Goal: Task Accomplishment & Management: Use online tool/utility

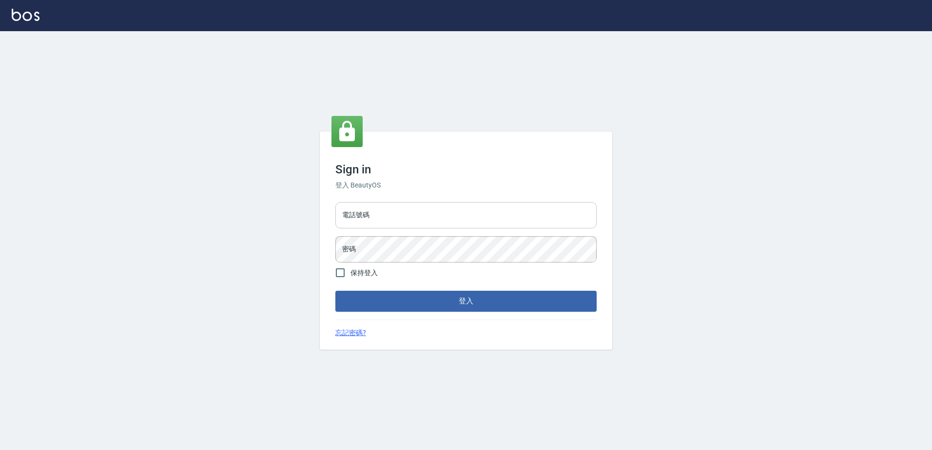
click at [387, 222] on input "電話號碼" at bounding box center [465, 215] width 261 height 26
type input "0426865599"
click at [335, 291] on button "登入" at bounding box center [465, 301] width 261 height 20
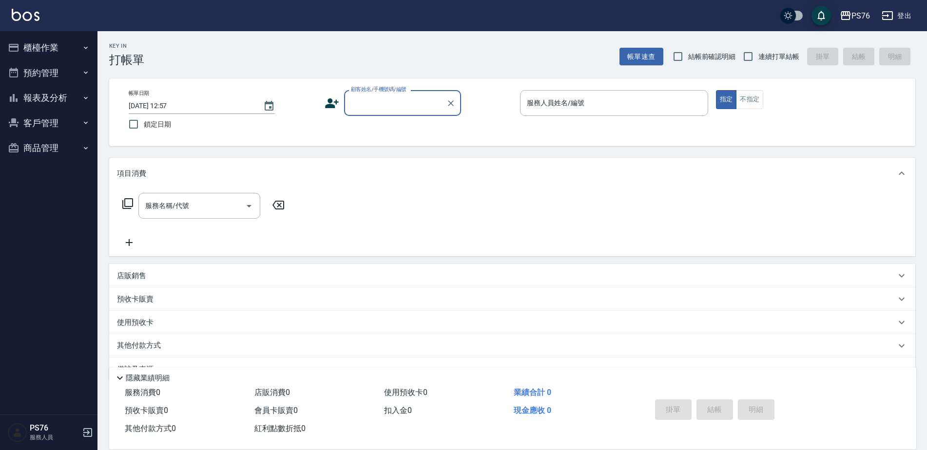
click at [54, 47] on button "櫃檯作業" at bounding box center [49, 47] width 90 height 25
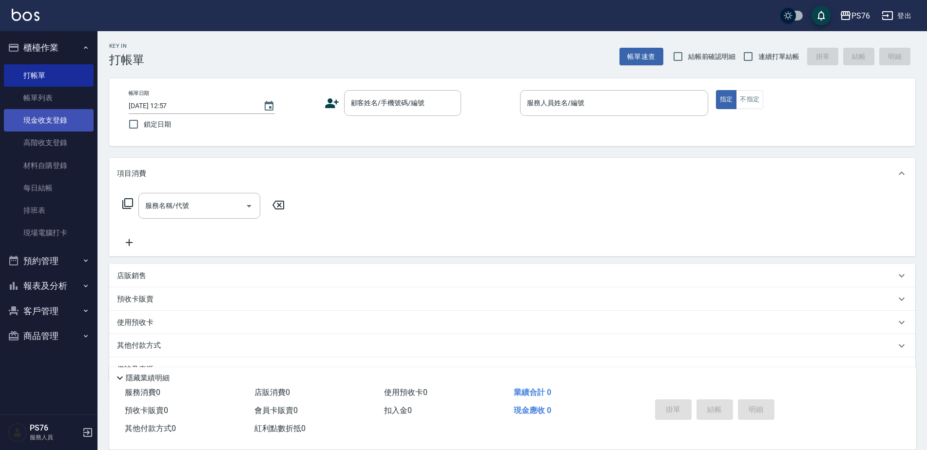
click at [70, 113] on link "現金收支登錄" at bounding box center [49, 120] width 90 height 22
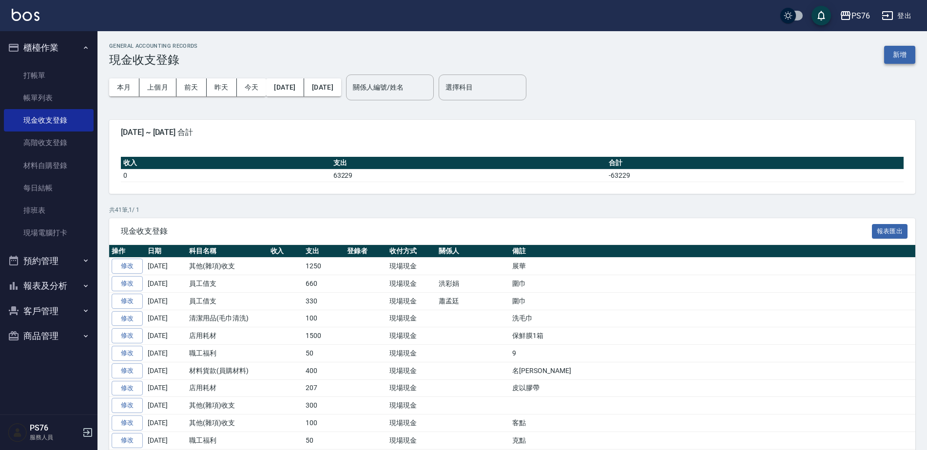
click at [894, 51] on button "新增" at bounding box center [899, 55] width 31 height 18
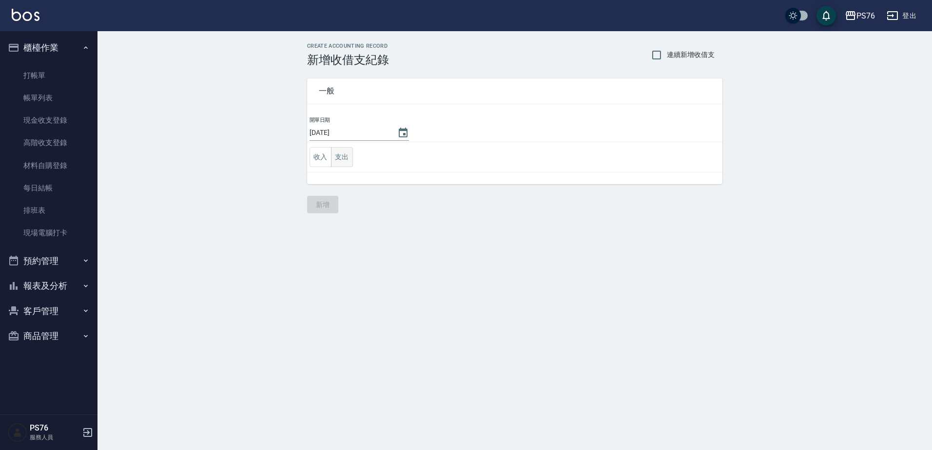
click at [351, 157] on button "支出" at bounding box center [342, 157] width 22 height 20
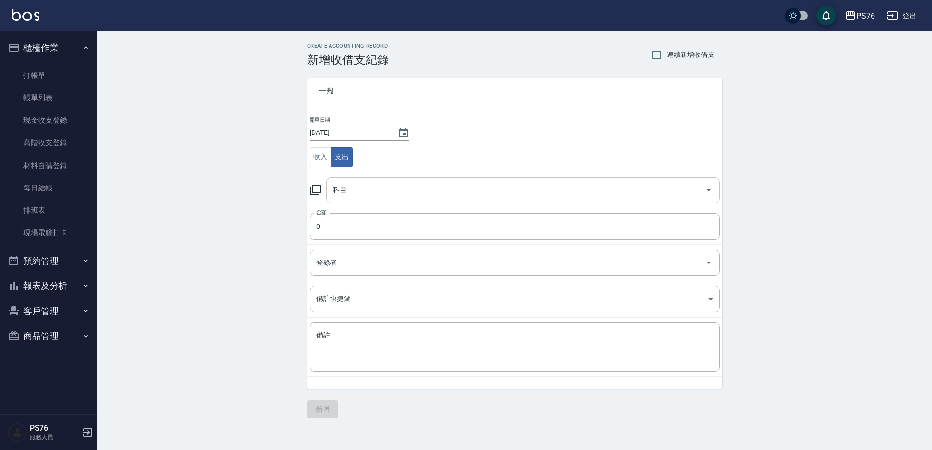
click at [378, 200] on div "科目" at bounding box center [523, 190] width 394 height 26
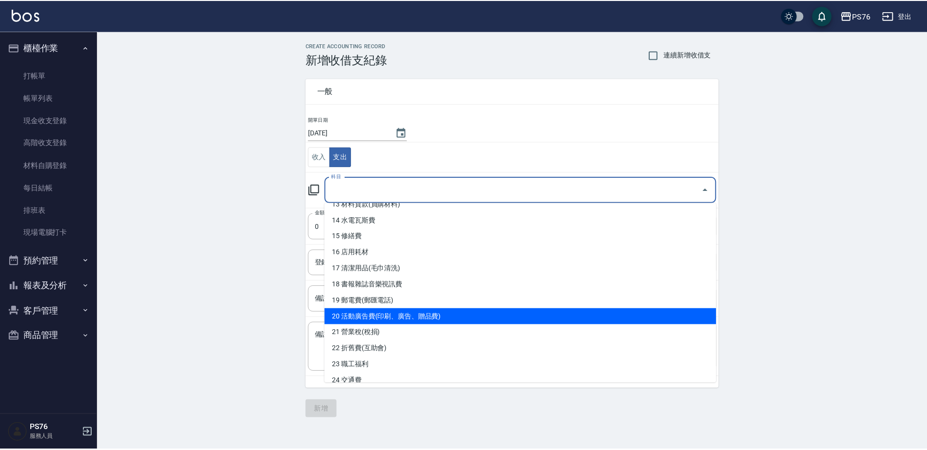
scroll to position [244, 0]
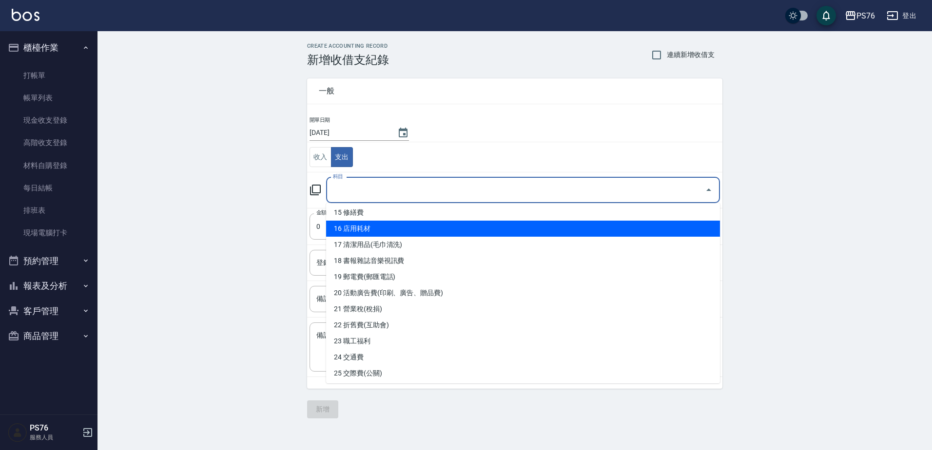
click at [430, 231] on li "16 店用耗材" at bounding box center [523, 229] width 394 height 16
type input "16 店用耗材"
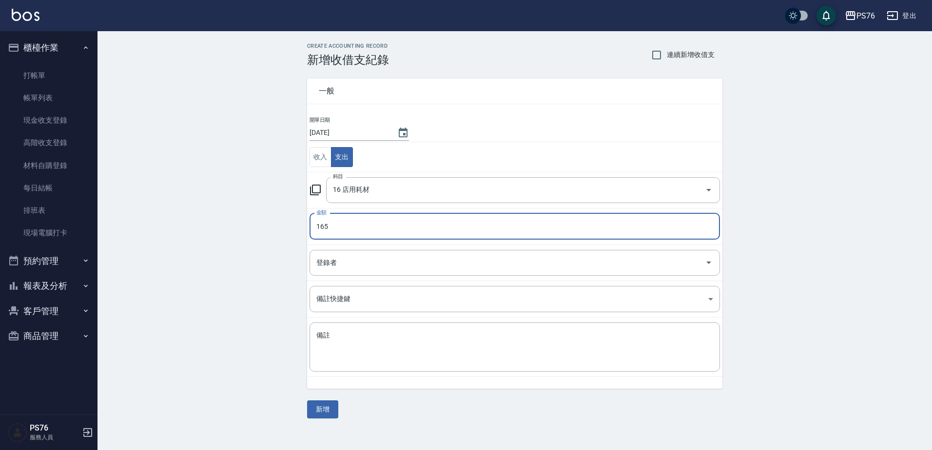
type input "165"
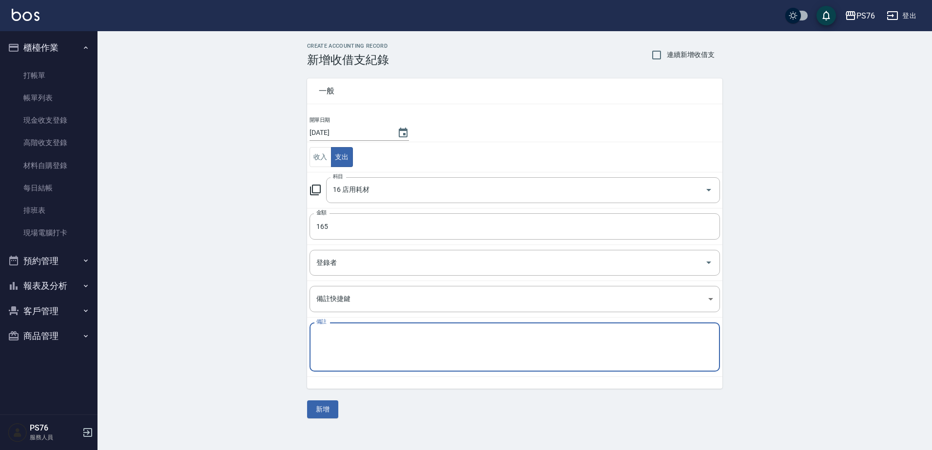
click at [389, 355] on textarea "備註" at bounding box center [514, 347] width 397 height 33
type textarea "h"
type textarea "廁所清潔劑*6"
click at [314, 412] on button "新增" at bounding box center [322, 410] width 31 height 18
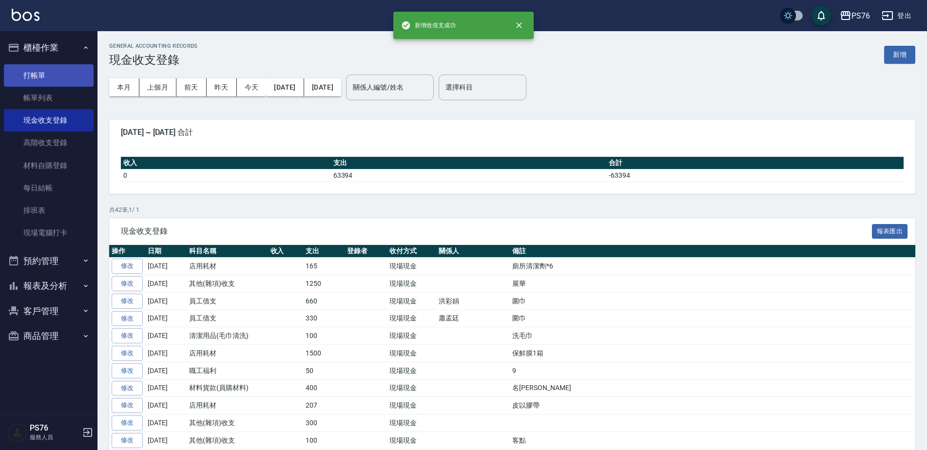
click at [46, 74] on link "打帳單" at bounding box center [49, 75] width 90 height 22
